Goal: Task Accomplishment & Management: Manage account settings

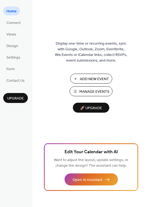
click at [84, 91] on span "Manage Events" at bounding box center [94, 92] width 30 height 6
click at [16, 21] on span "Connect" at bounding box center [13, 23] width 14 height 6
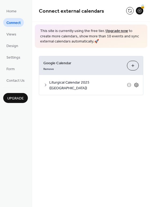
click at [138, 82] on icon at bounding box center [136, 84] width 5 height 5
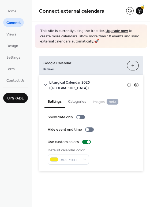
click at [138, 82] on icon at bounding box center [136, 84] width 5 height 5
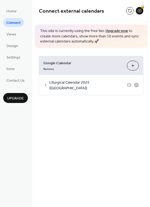
click at [21, 36] on ul "Home Connect Views Design Settings Form Contact Us" at bounding box center [15, 45] width 25 height 78
click at [16, 35] on link "Views" at bounding box center [11, 34] width 16 height 9
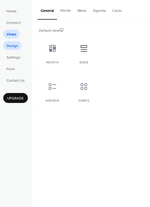
click at [12, 43] on span "Design" at bounding box center [12, 46] width 12 height 6
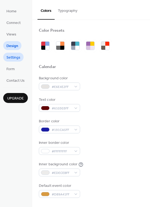
click at [12, 60] on span "Settings" at bounding box center [13, 58] width 14 height 6
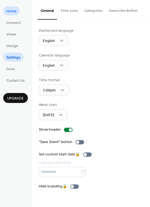
click at [12, 10] on span "Home" at bounding box center [11, 12] width 10 height 6
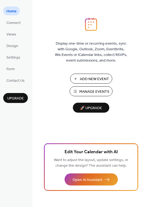
click at [88, 75] on button "Add New Event" at bounding box center [91, 78] width 42 height 10
click at [13, 25] on span "Connect" at bounding box center [13, 23] width 14 height 6
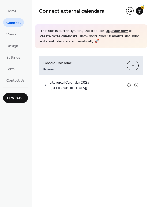
click at [129, 84] on icon at bounding box center [129, 84] width 2 height 0
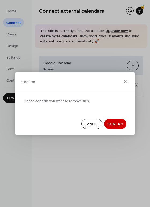
click at [116, 126] on span "Confirm" at bounding box center [116, 124] width 16 height 6
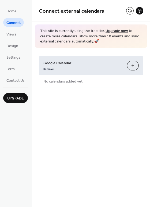
click at [132, 63] on button "Choose Calendars" at bounding box center [133, 66] width 12 height 10
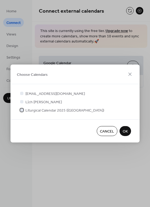
click at [41, 109] on span "Liturgical Calendar 2025 ([GEOGRAPHIC_DATA])" at bounding box center [64, 111] width 79 height 6
click at [127, 130] on span "OK" at bounding box center [125, 131] width 5 height 6
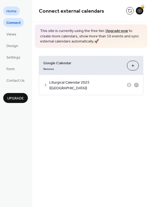
click at [14, 12] on span "Home" at bounding box center [11, 12] width 10 height 6
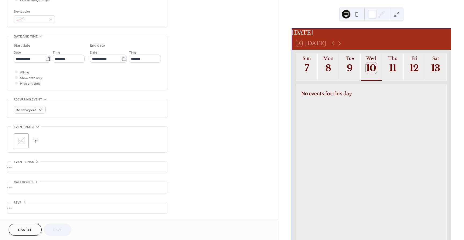
scroll to position [140, 0]
click at [356, 15] on button at bounding box center [356, 14] width 9 height 9
